Goal: Transaction & Acquisition: Obtain resource

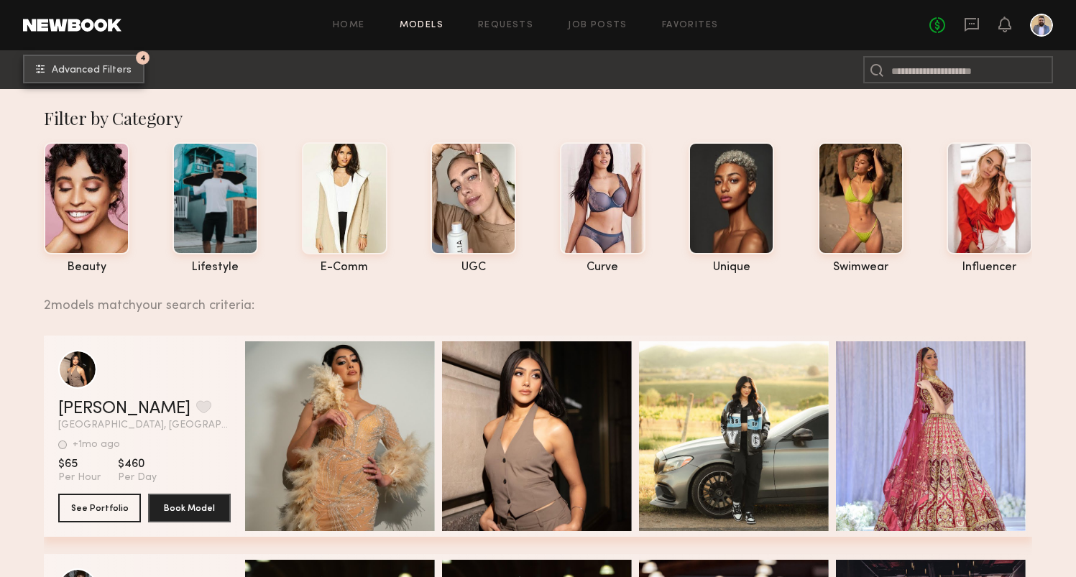
click at [135, 70] on button "4 Advanced Filters" at bounding box center [83, 69] width 121 height 29
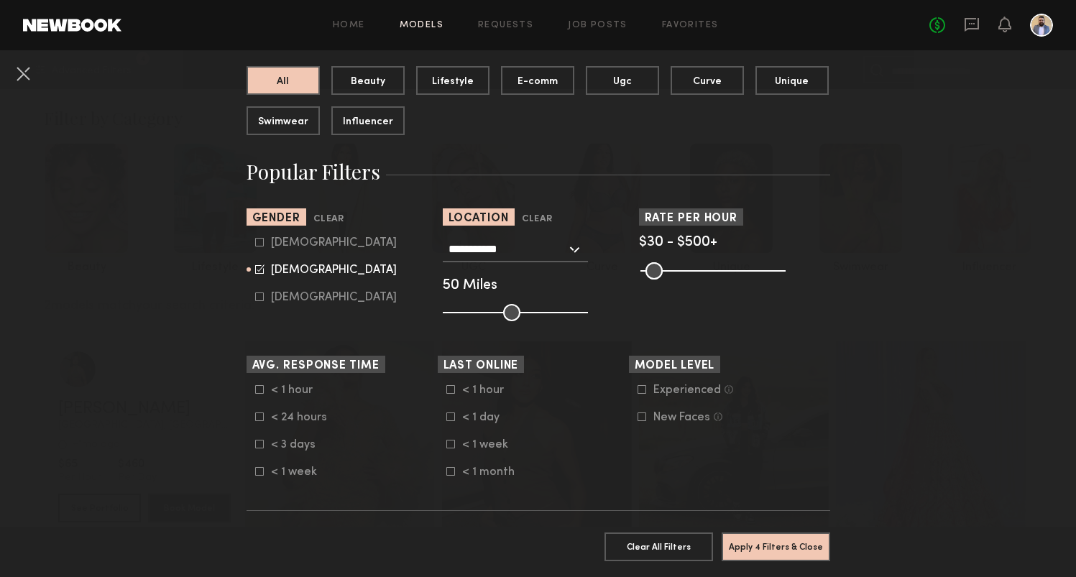
scroll to position [240, 0]
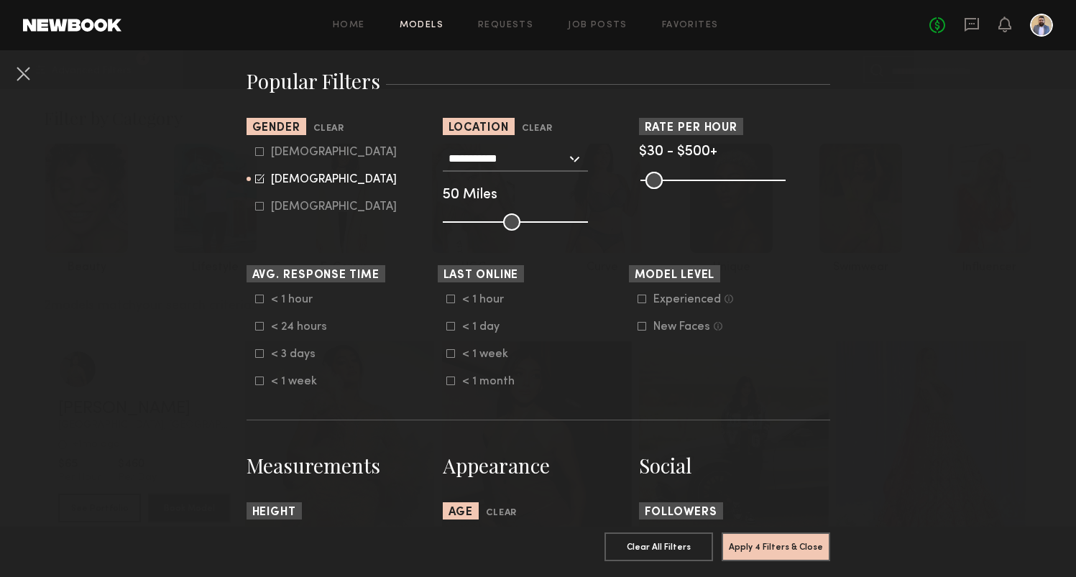
click at [576, 160] on div "**********" at bounding box center [515, 159] width 145 height 26
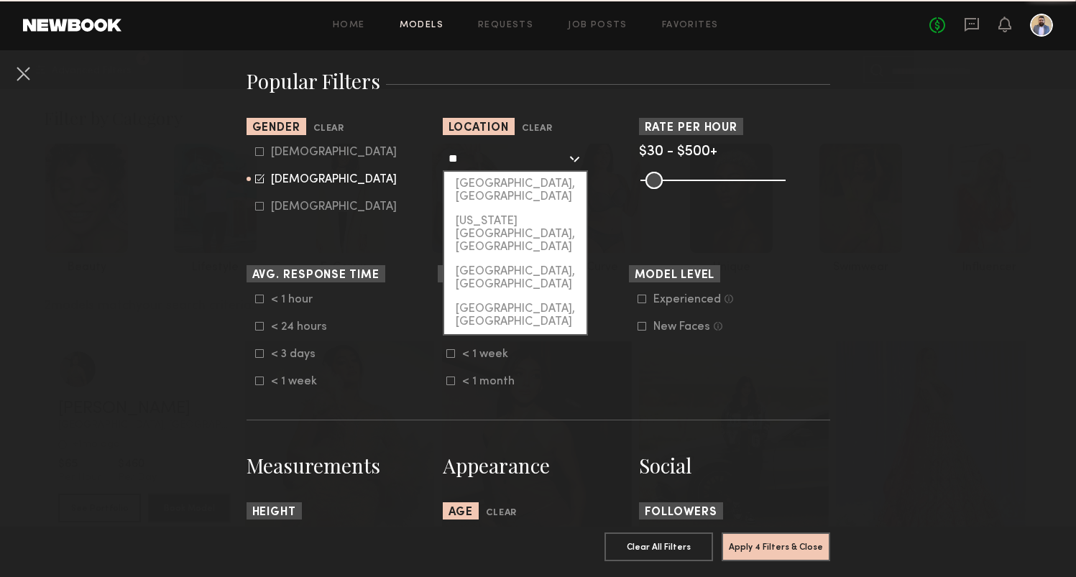
type input "*"
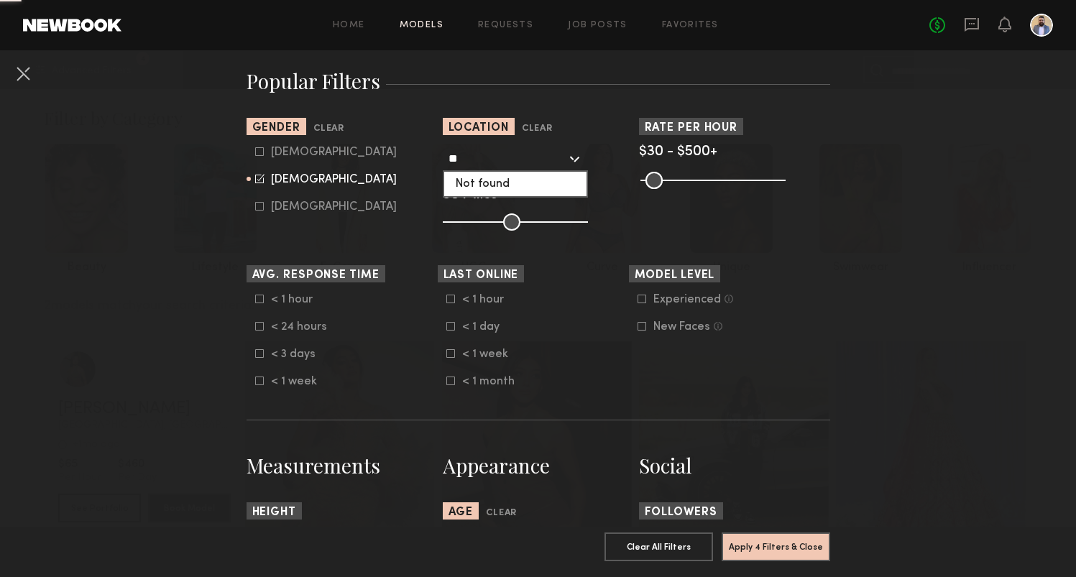
type input "*"
click at [532, 178] on div "Nashville, TN" at bounding box center [515, 190] width 142 height 37
type input "**********"
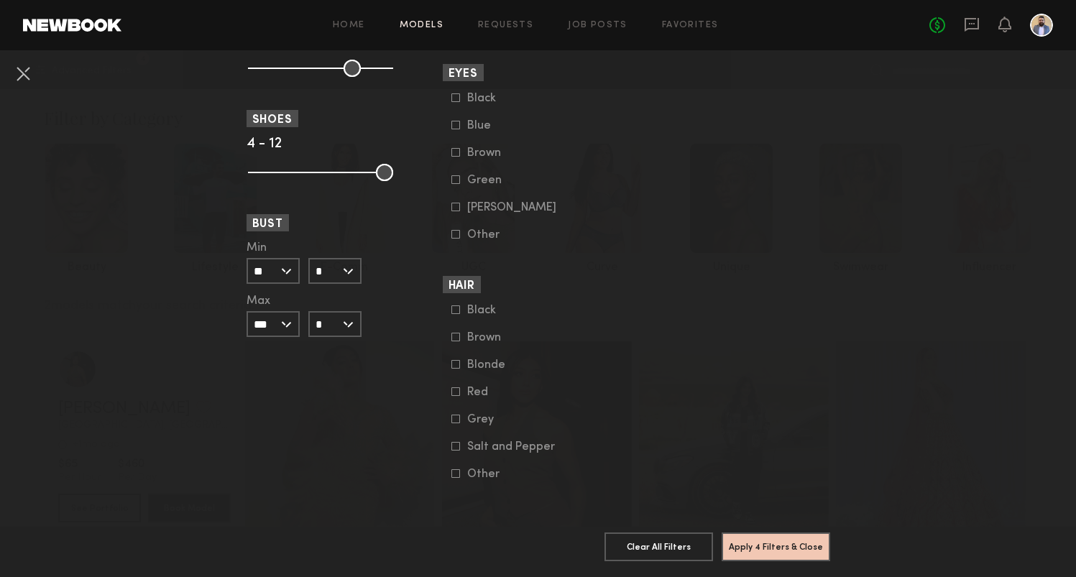
scroll to position [1049, 0]
click at [765, 555] on button "Apply 4 Filters & Close" at bounding box center [775, 546] width 108 height 29
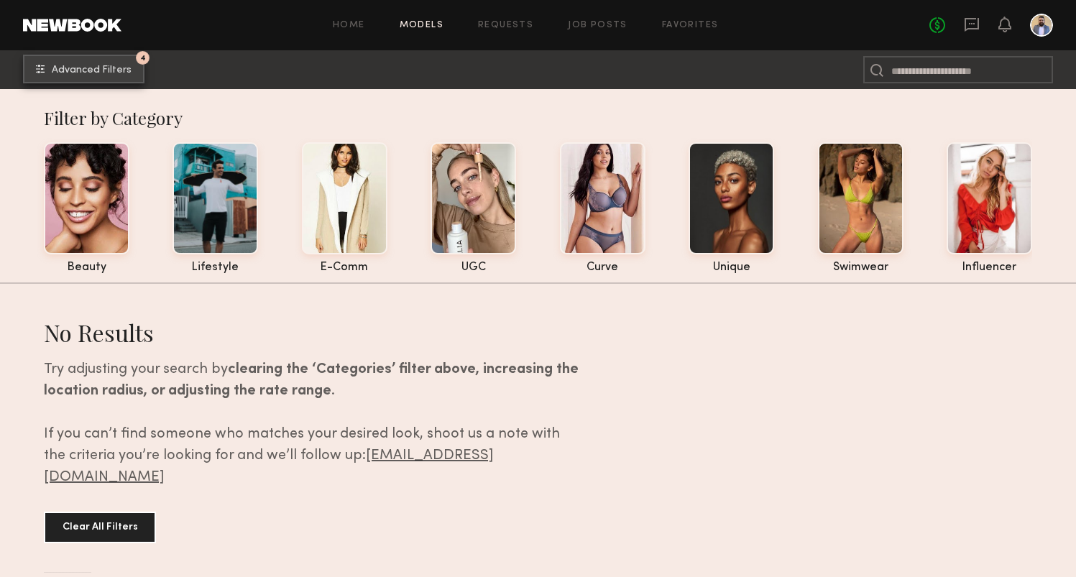
click at [129, 75] on button "4 Advanced Filters" at bounding box center [83, 69] width 121 height 29
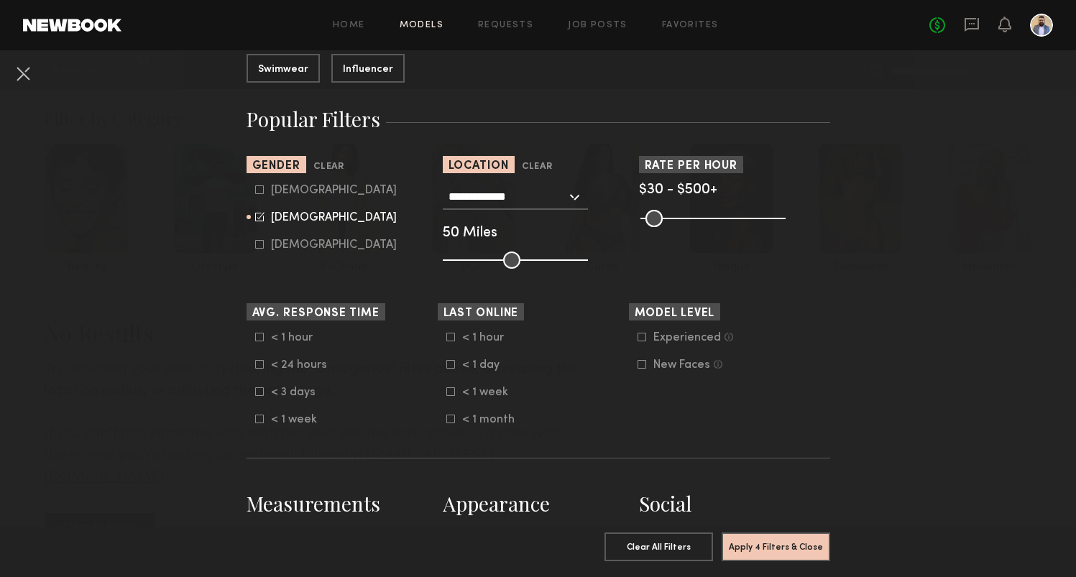
scroll to position [186, 0]
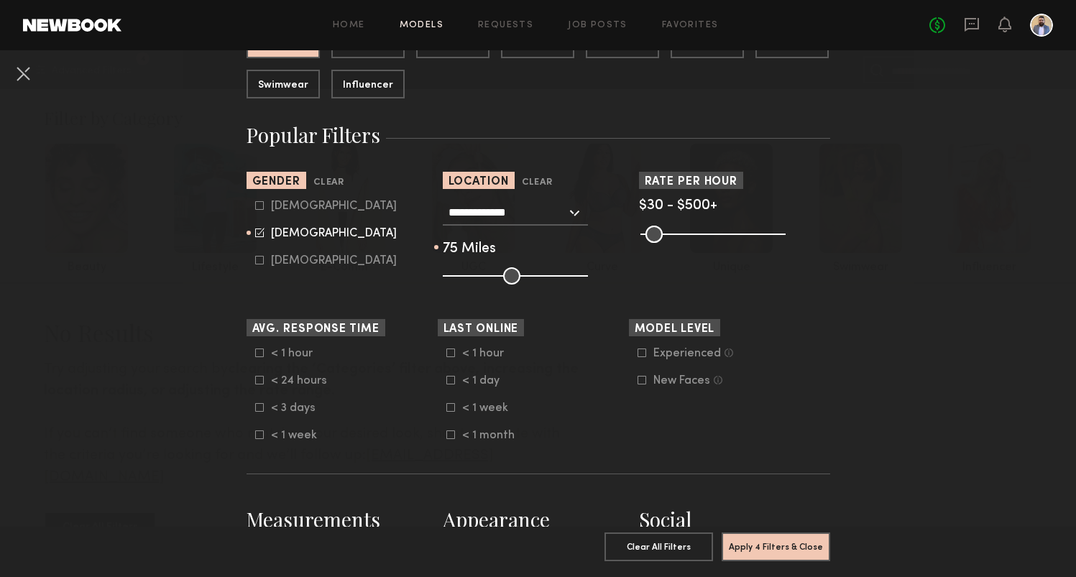
drag, startPoint x: 522, startPoint y: 271, endPoint x: 545, endPoint y: 271, distance: 23.0
type input "**"
click at [545, 271] on input "range" at bounding box center [515, 275] width 145 height 17
click at [567, 206] on div "**********" at bounding box center [515, 213] width 145 height 26
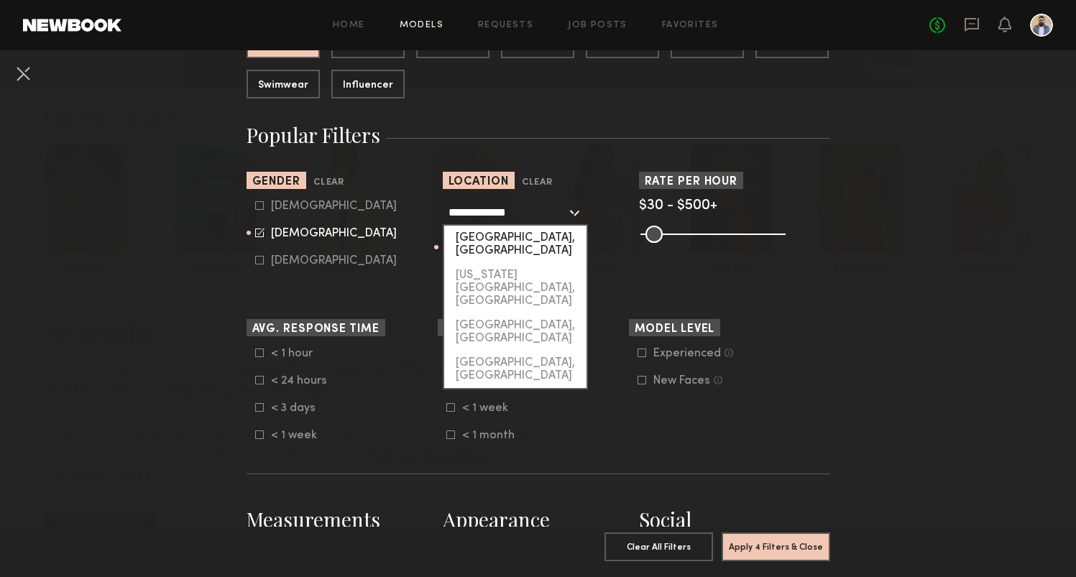
click at [539, 231] on div "[GEOGRAPHIC_DATA], [GEOGRAPHIC_DATA]" at bounding box center [515, 244] width 142 height 37
type input "**********"
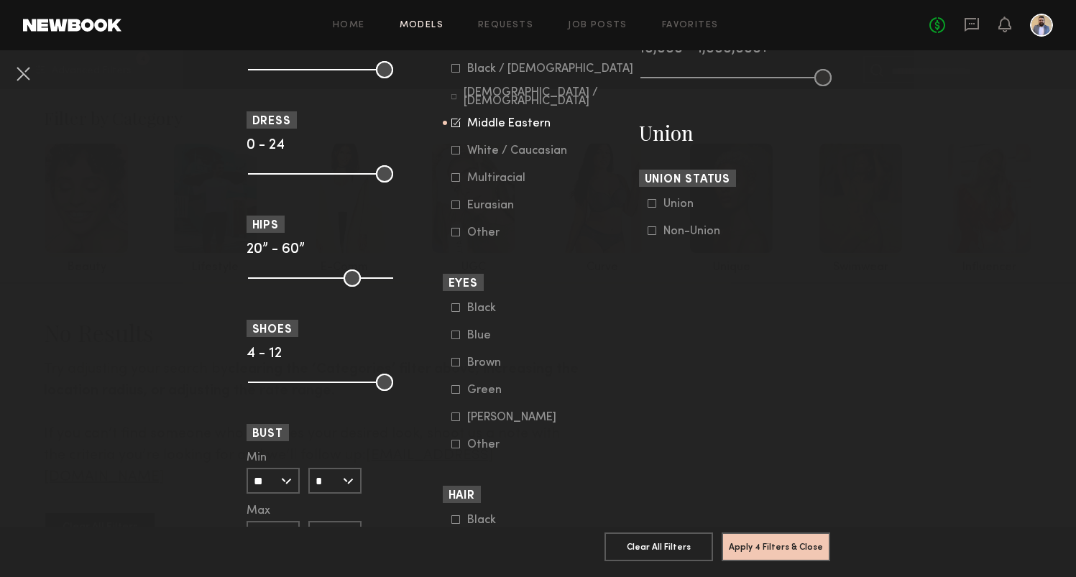
scroll to position [812, 0]
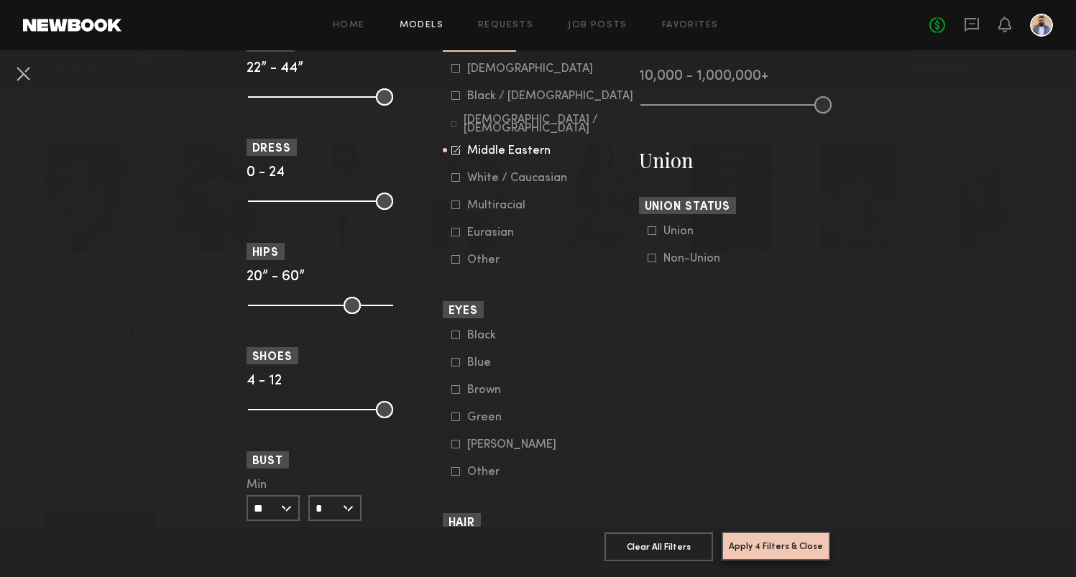
click at [785, 550] on button "Apply 4 Filters & Close" at bounding box center [775, 546] width 108 height 29
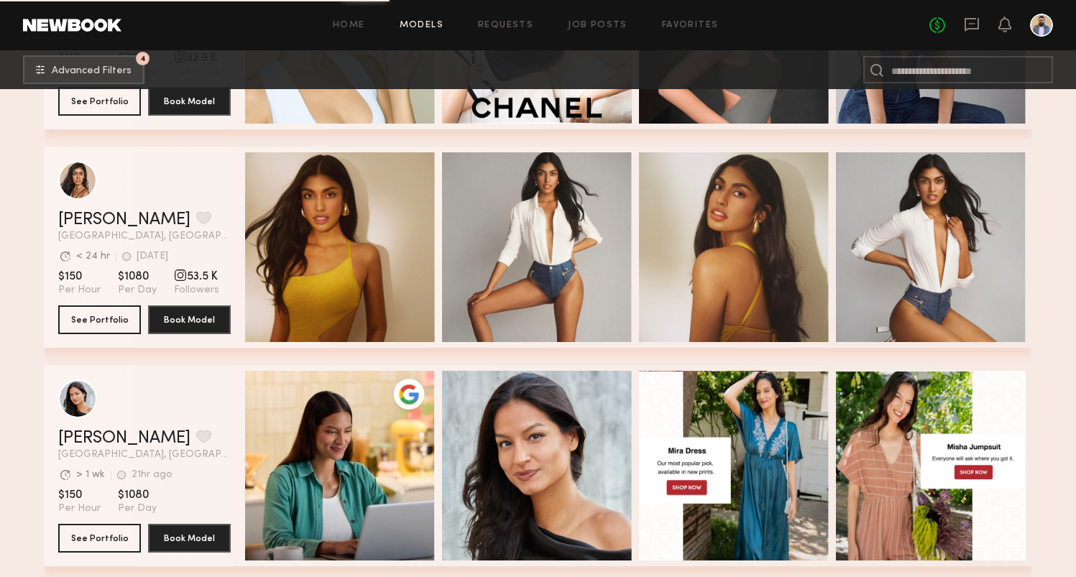
scroll to position [2156, 0]
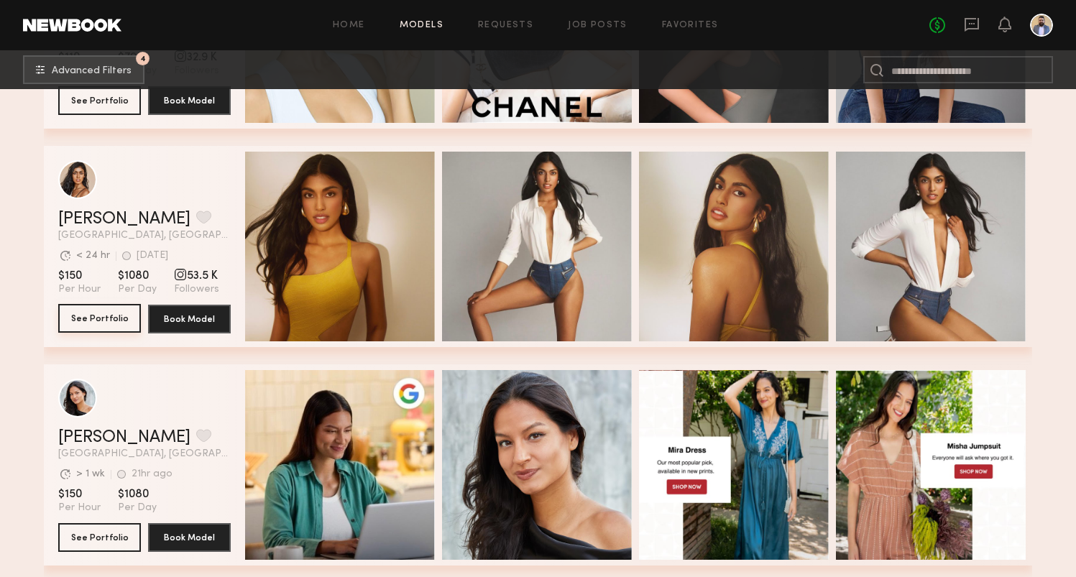
click at [80, 319] on button "See Portfolio" at bounding box center [99, 318] width 83 height 29
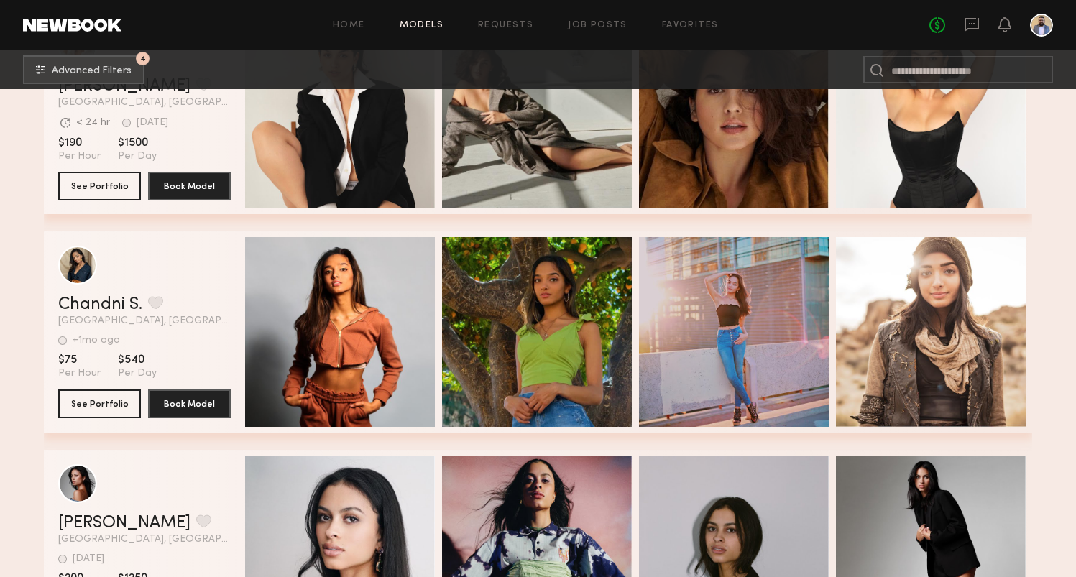
scroll to position [10184, 0]
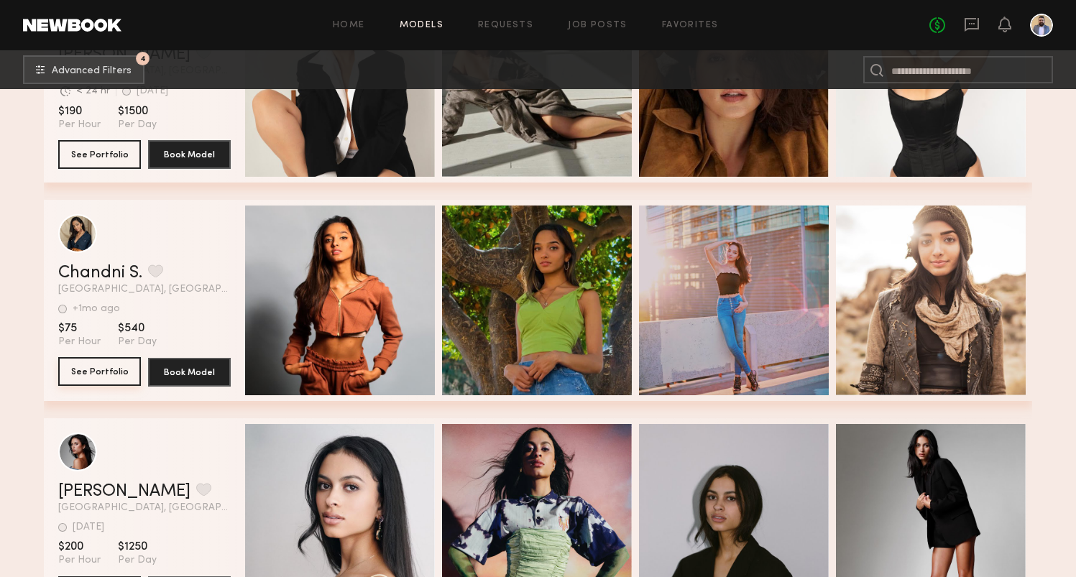
click at [98, 375] on button "See Portfolio" at bounding box center [99, 371] width 83 height 29
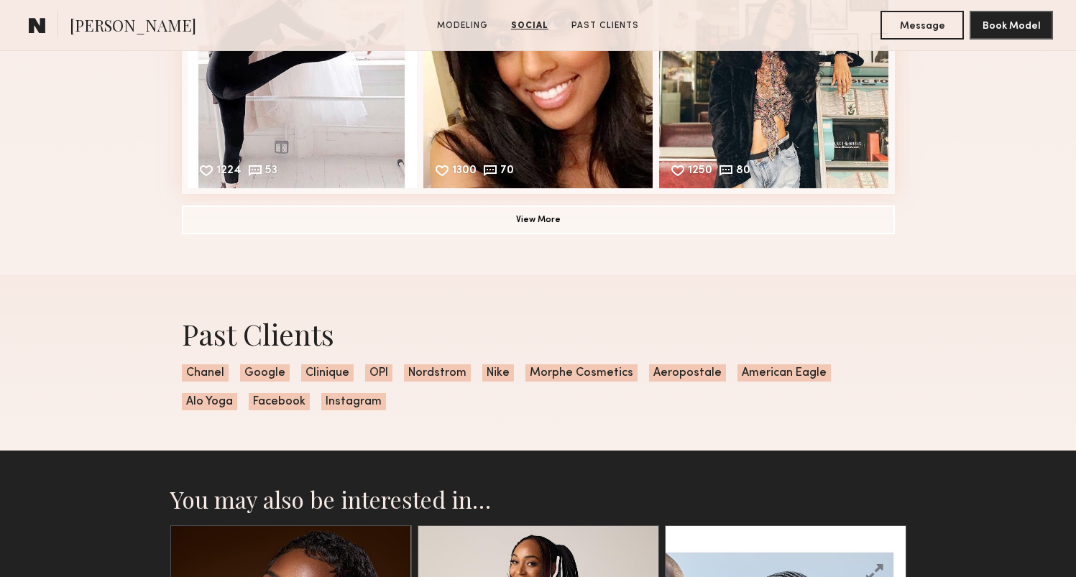
scroll to position [1597, 0]
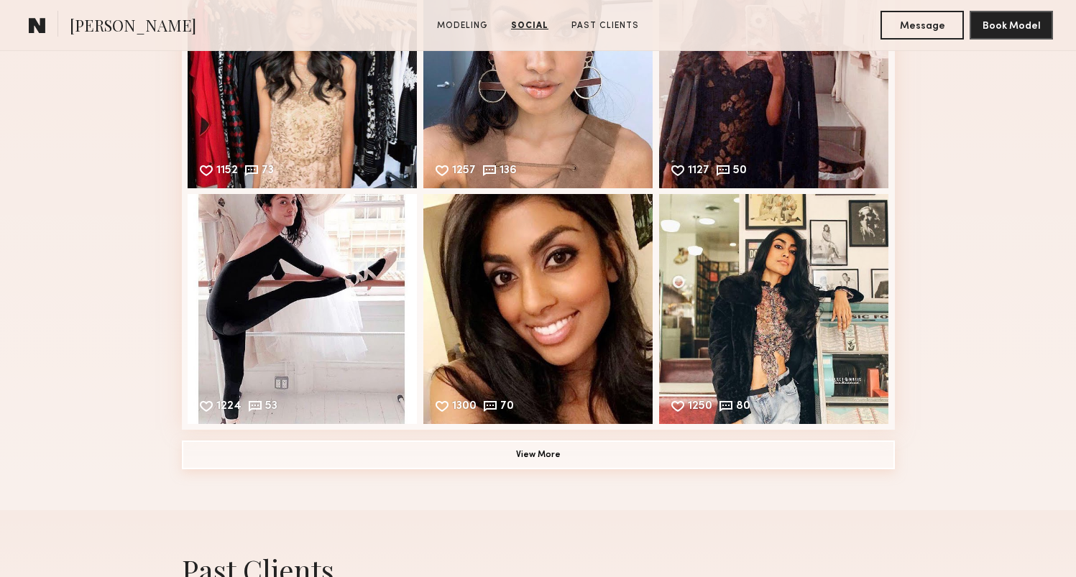
click at [553, 458] on button "View More" at bounding box center [538, 454] width 713 height 29
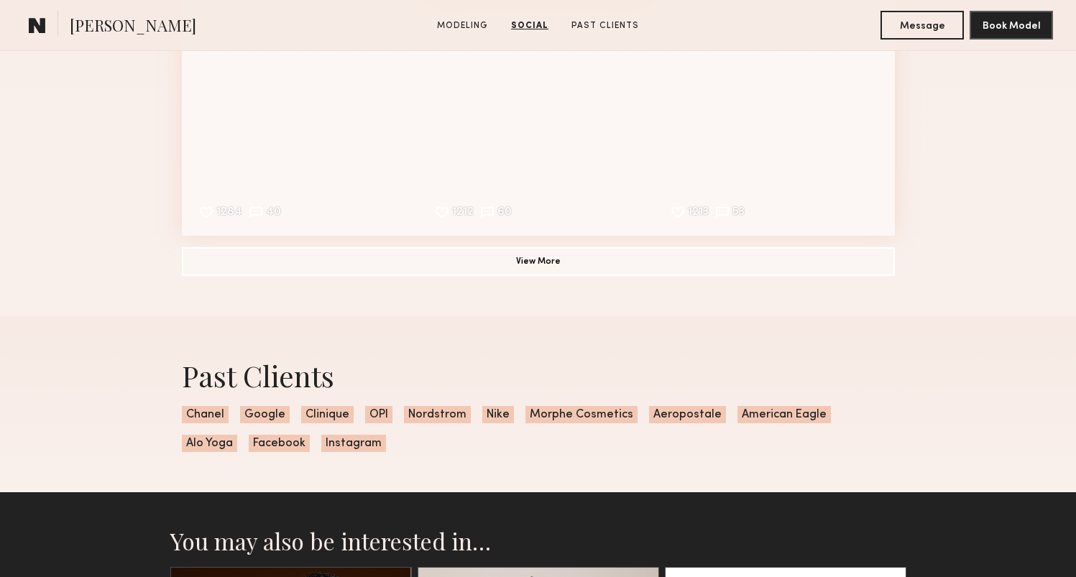
scroll to position [2273, 0]
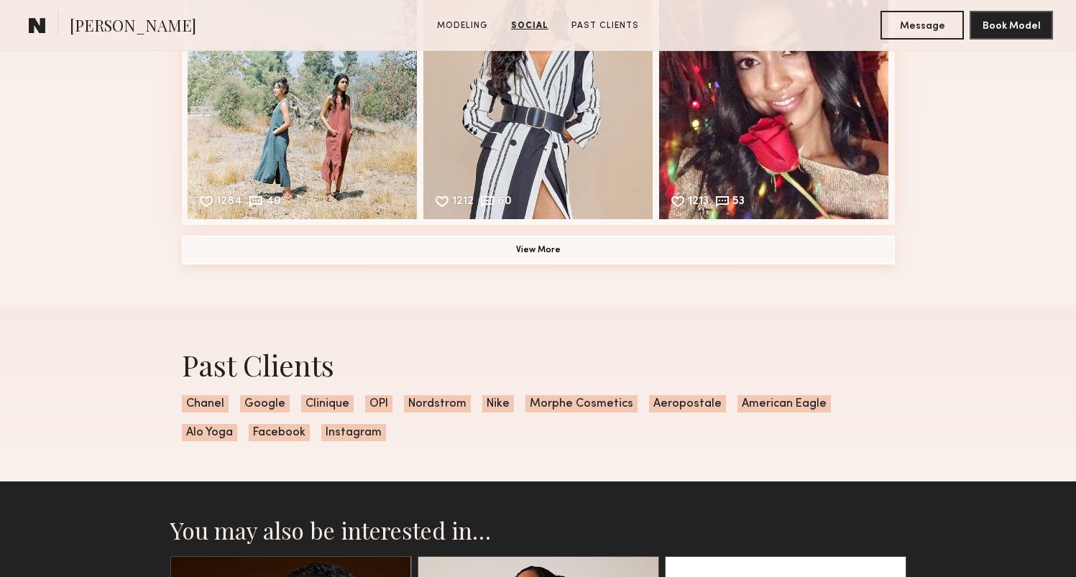
click at [555, 255] on button "View More" at bounding box center [538, 250] width 713 height 29
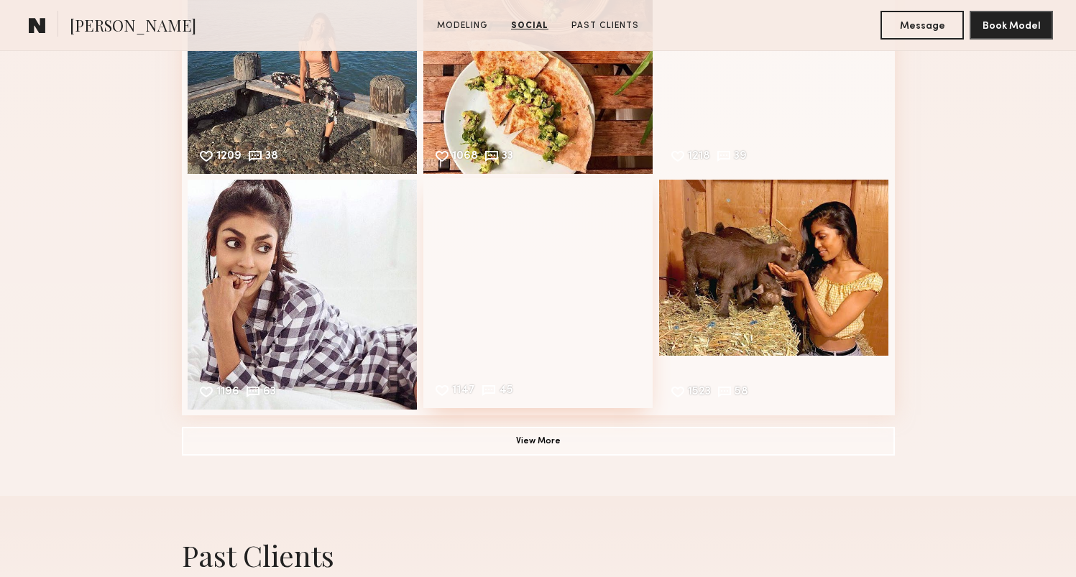
scroll to position [2505, 0]
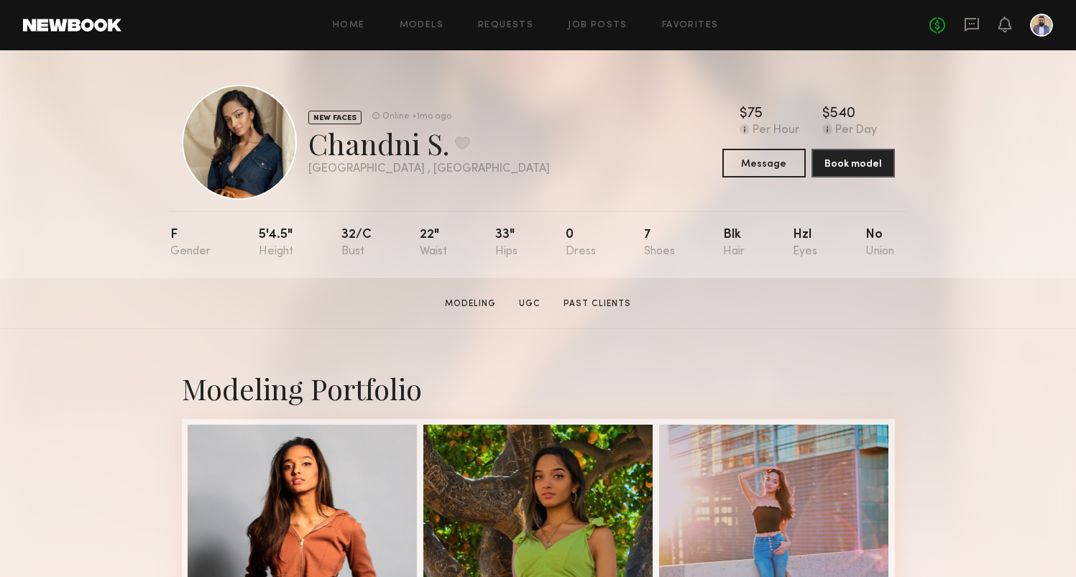
click at [437, 145] on div "Chandni S. Favorite" at bounding box center [428, 143] width 241 height 38
click at [438, 145] on div "Chandni S. Favorite" at bounding box center [428, 143] width 241 height 38
drag, startPoint x: 440, startPoint y: 146, endPoint x: 307, endPoint y: 147, distance: 133.7
click at [307, 147] on div "NEW FACES Online +1mo ago Chandni S. Favorite [GEOGRAPHIC_DATA] , [GEOGRAPHIC_D…" at bounding box center [366, 142] width 368 height 115
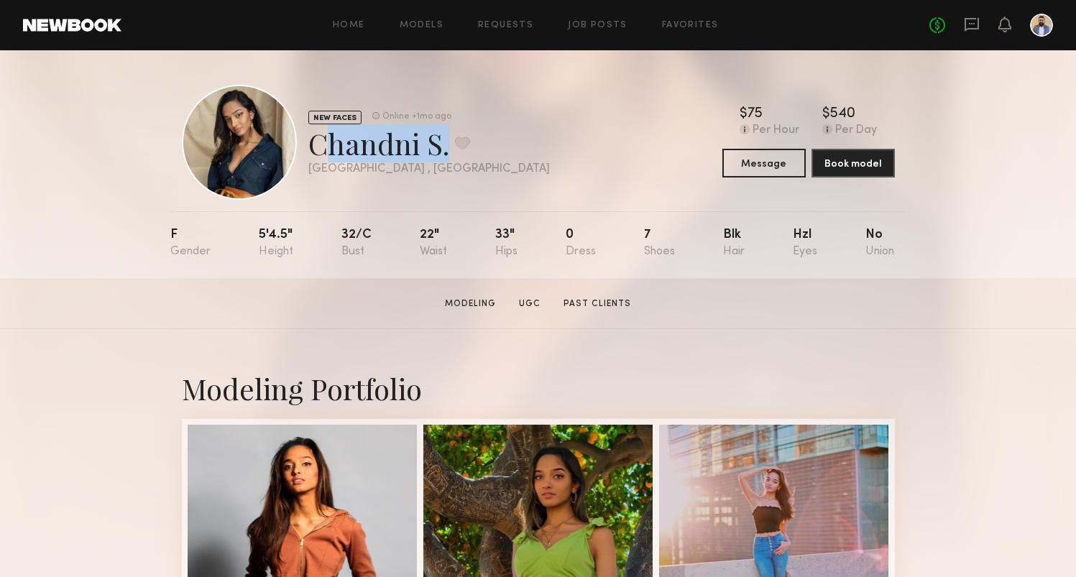
copy div "Chandni S"
